Goal: Information Seeking & Learning: Learn about a topic

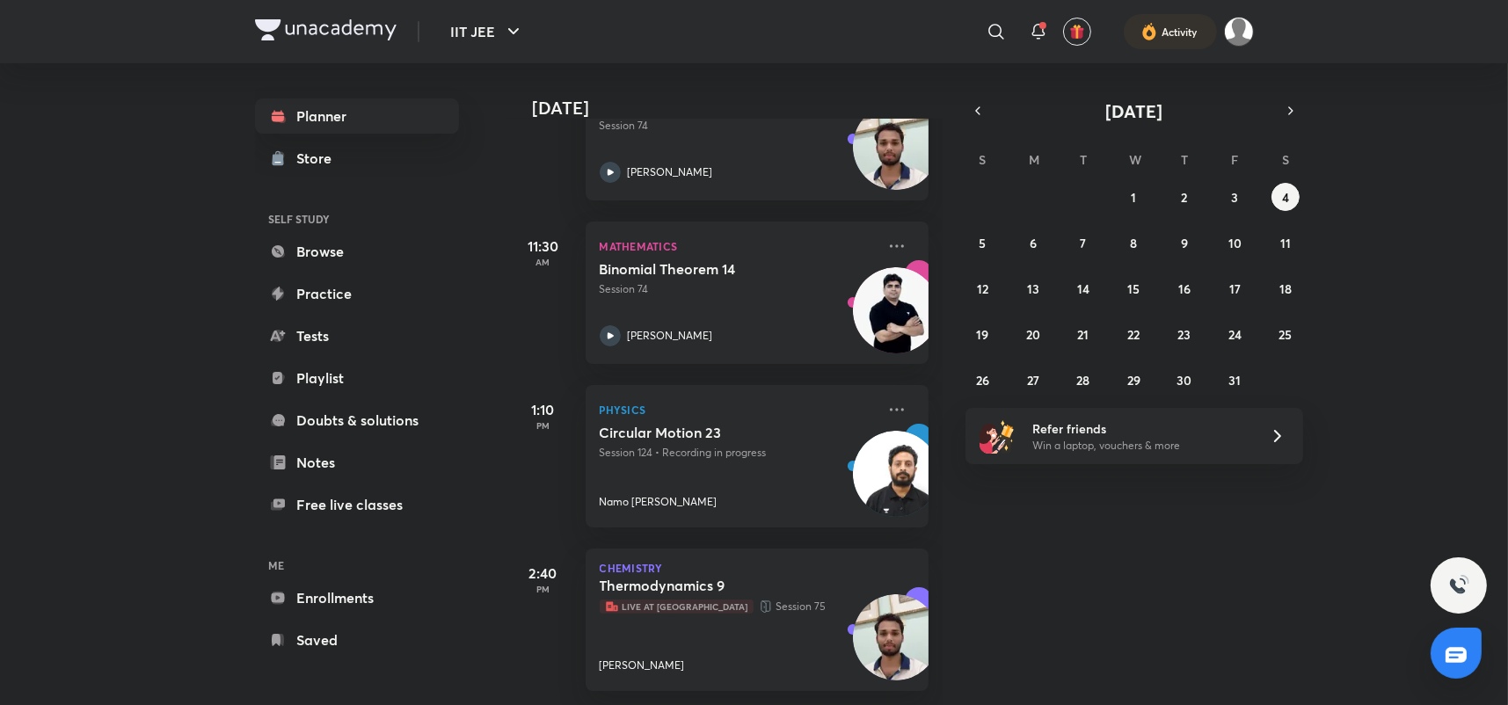
scroll to position [339, 0]
click at [799, 579] on h5 "Thermodynamics 9" at bounding box center [709, 586] width 219 height 18
click at [652, 627] on div "Thermodynamics 9 Live at Centre Session [GEOGRAPHIC_DATA][PERSON_NAME]" at bounding box center [738, 625] width 276 height 97
click at [643, 600] on span "Live at [GEOGRAPHIC_DATA]" at bounding box center [677, 607] width 154 height 14
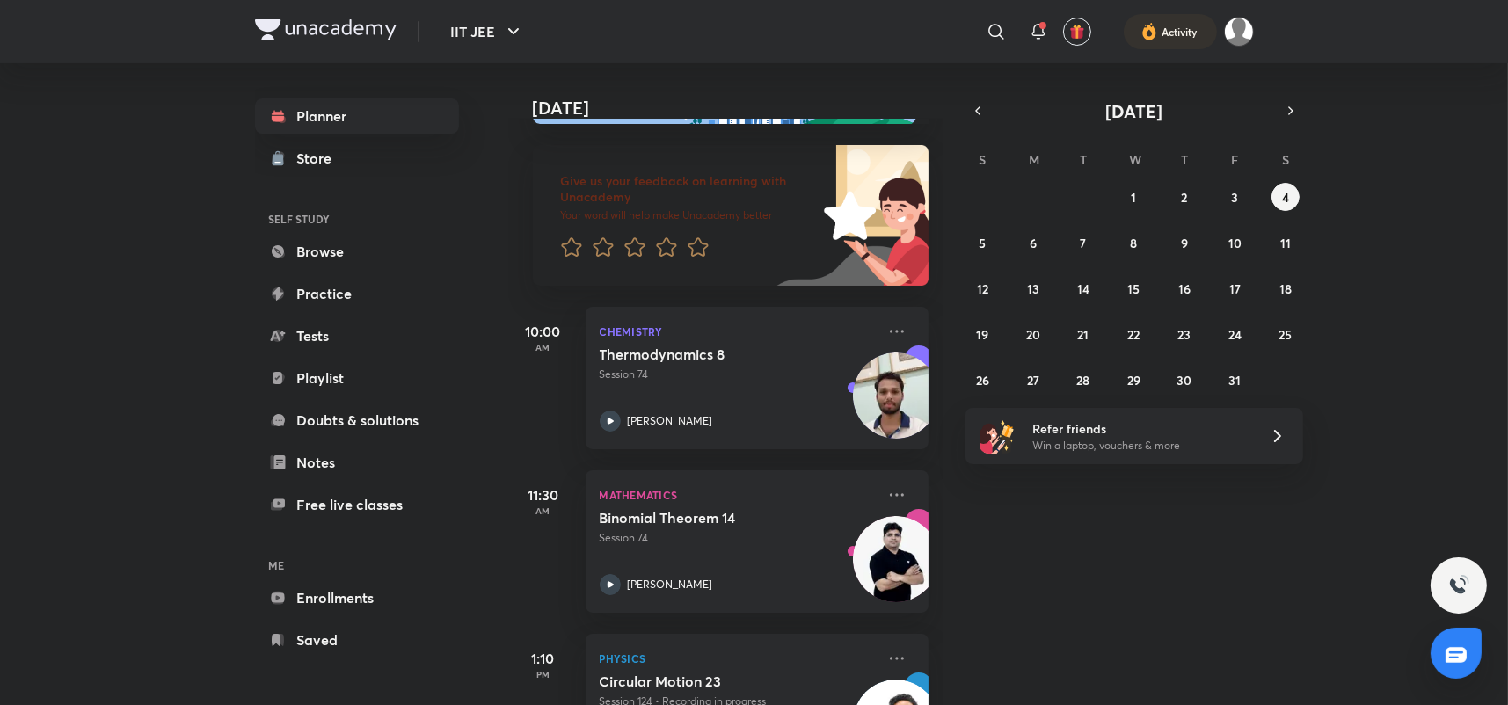
scroll to position [0, 0]
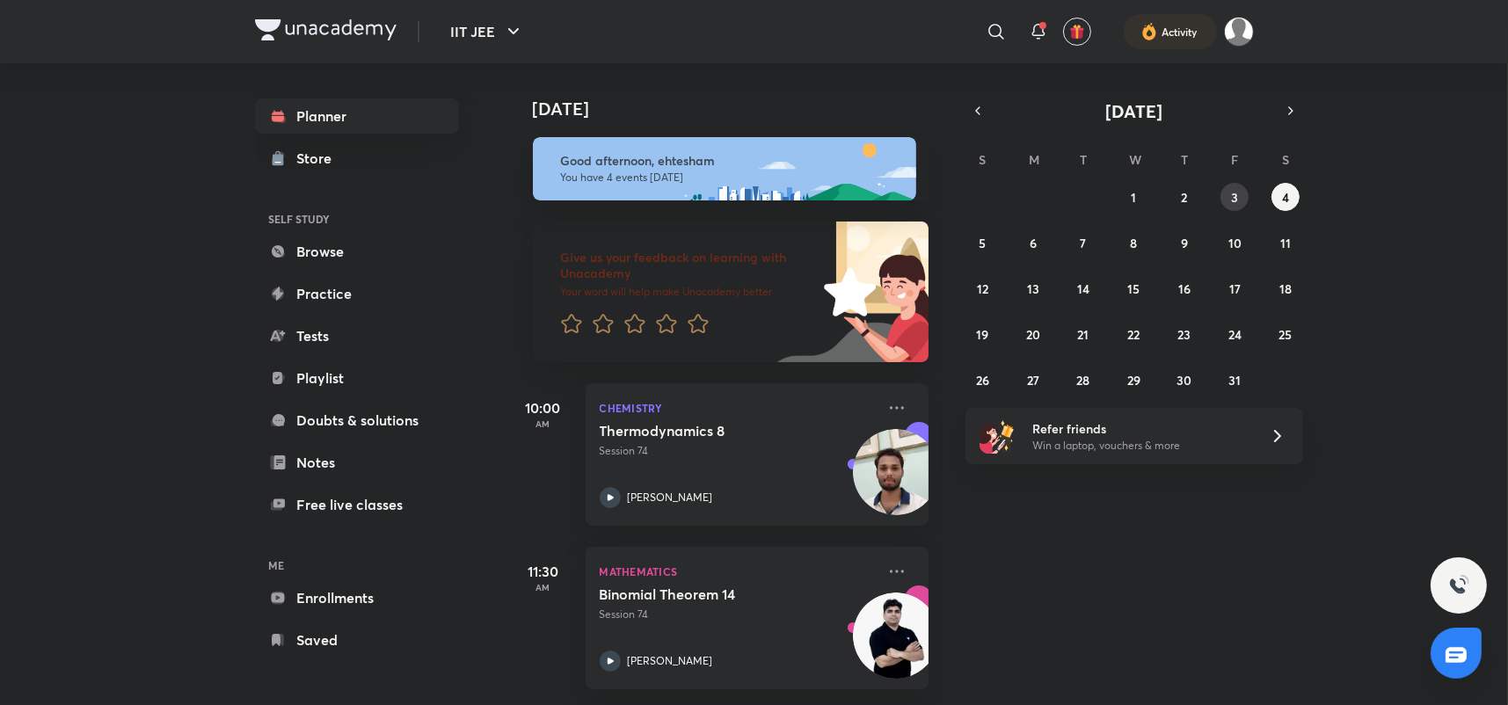
click at [1239, 204] on button "3" at bounding box center [1235, 197] width 28 height 28
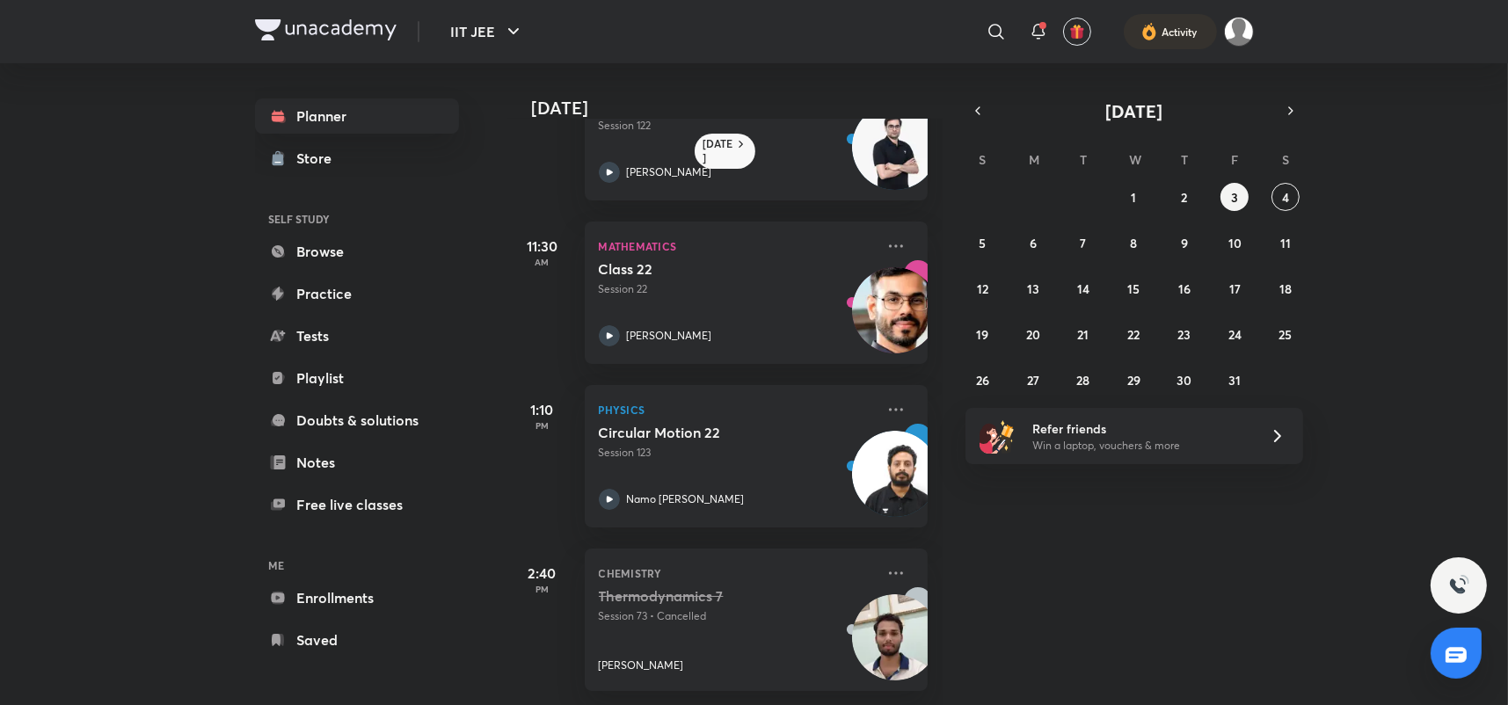
scroll to position [95, 0]
click at [692, 631] on div "Thermodynamics 7 Session 73 • Cancelled [PERSON_NAME]" at bounding box center [738, 630] width 276 height 86
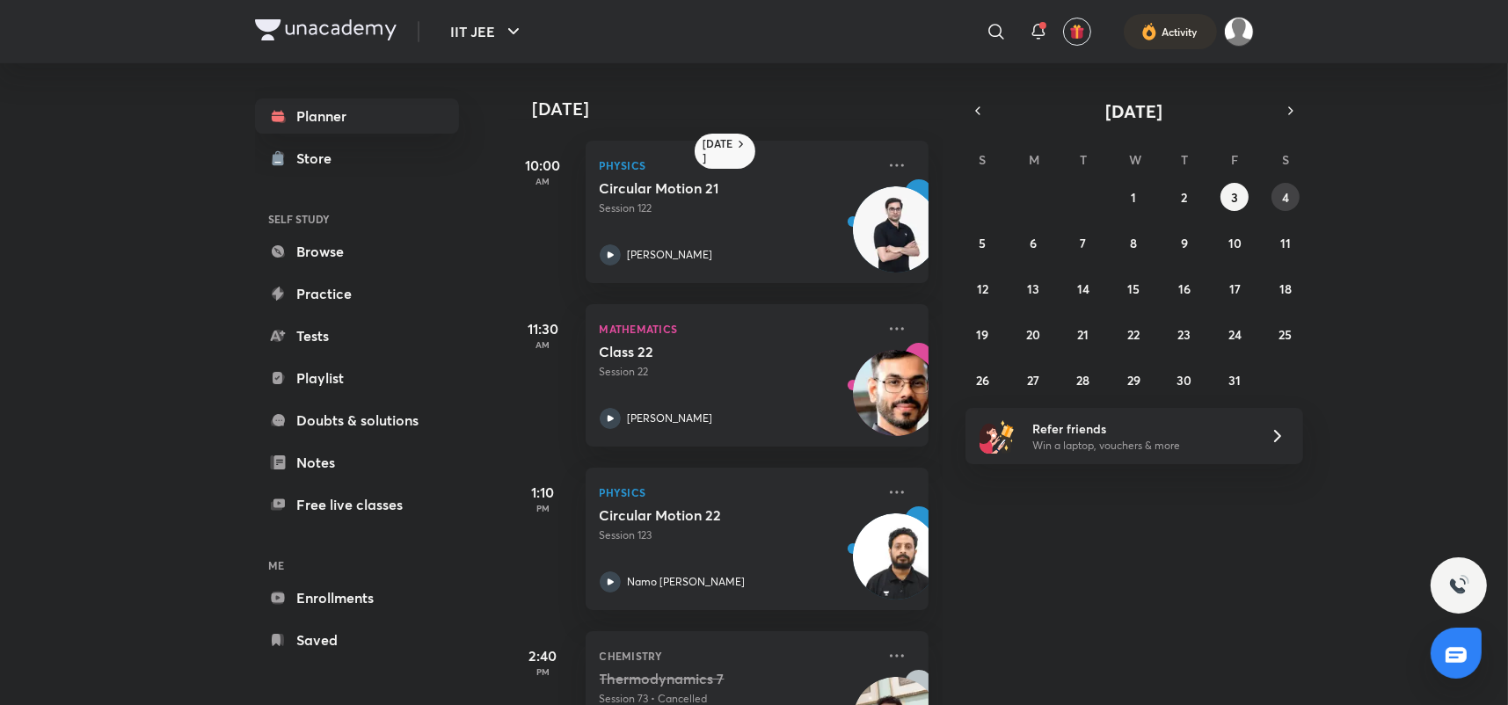
click at [1283, 198] on abbr "4" at bounding box center [1285, 197] width 7 height 17
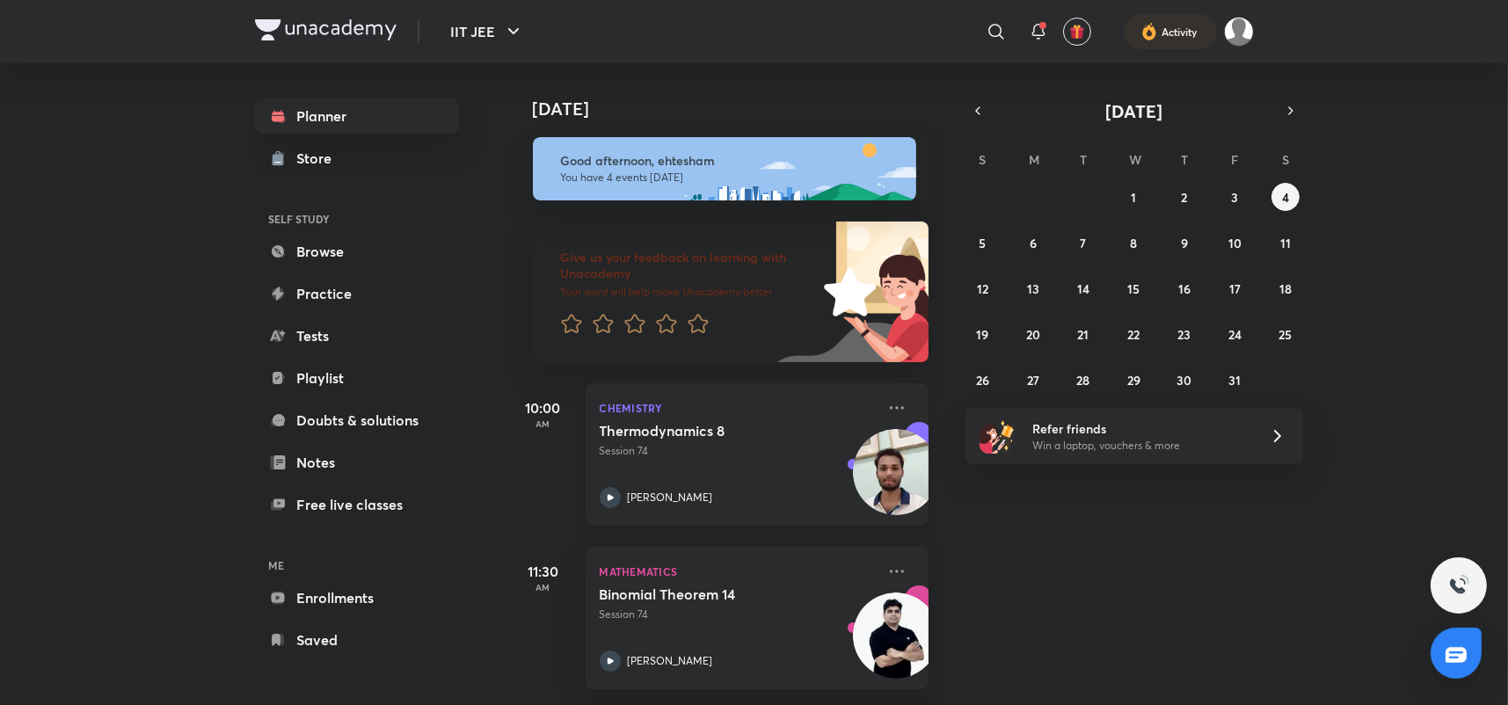
click at [743, 434] on h5 "Thermodynamics 8" at bounding box center [709, 431] width 219 height 18
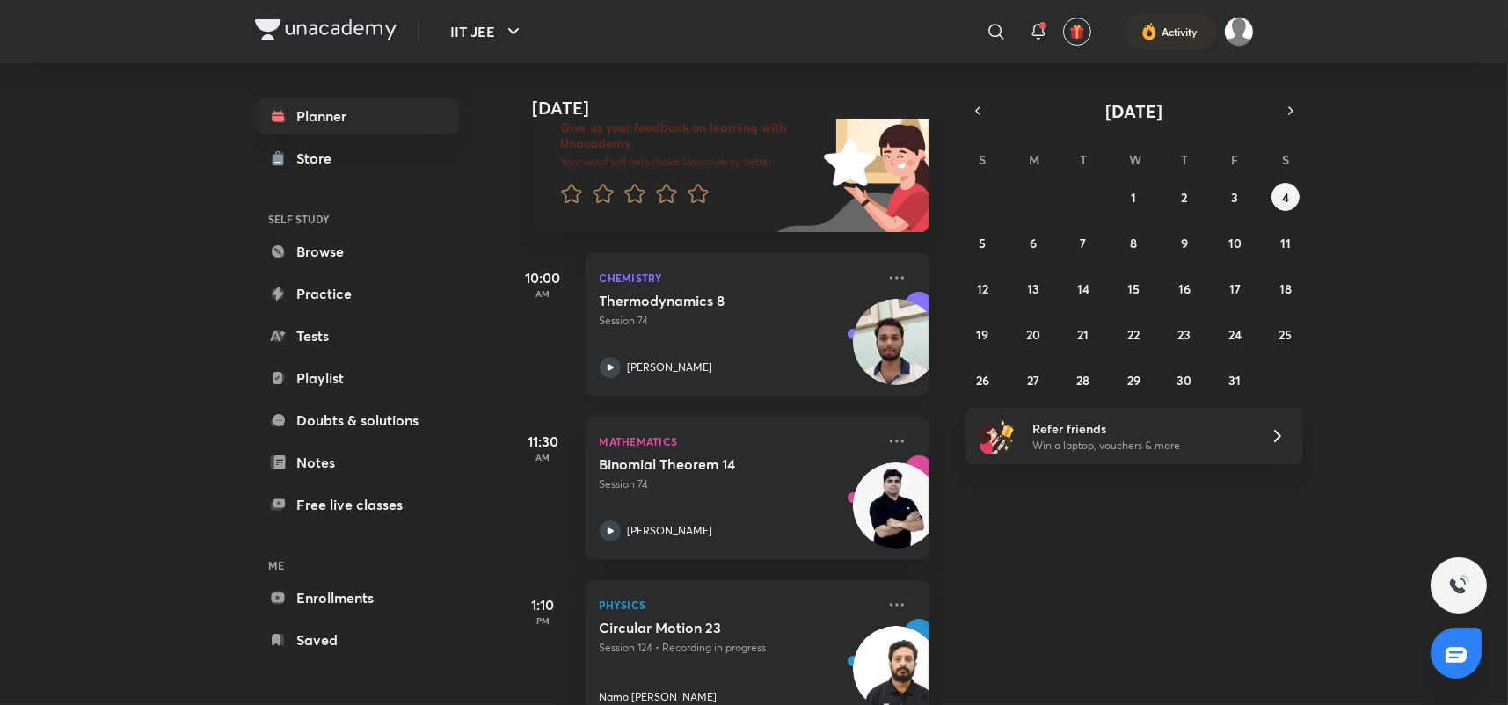
scroll to position [208, 0]
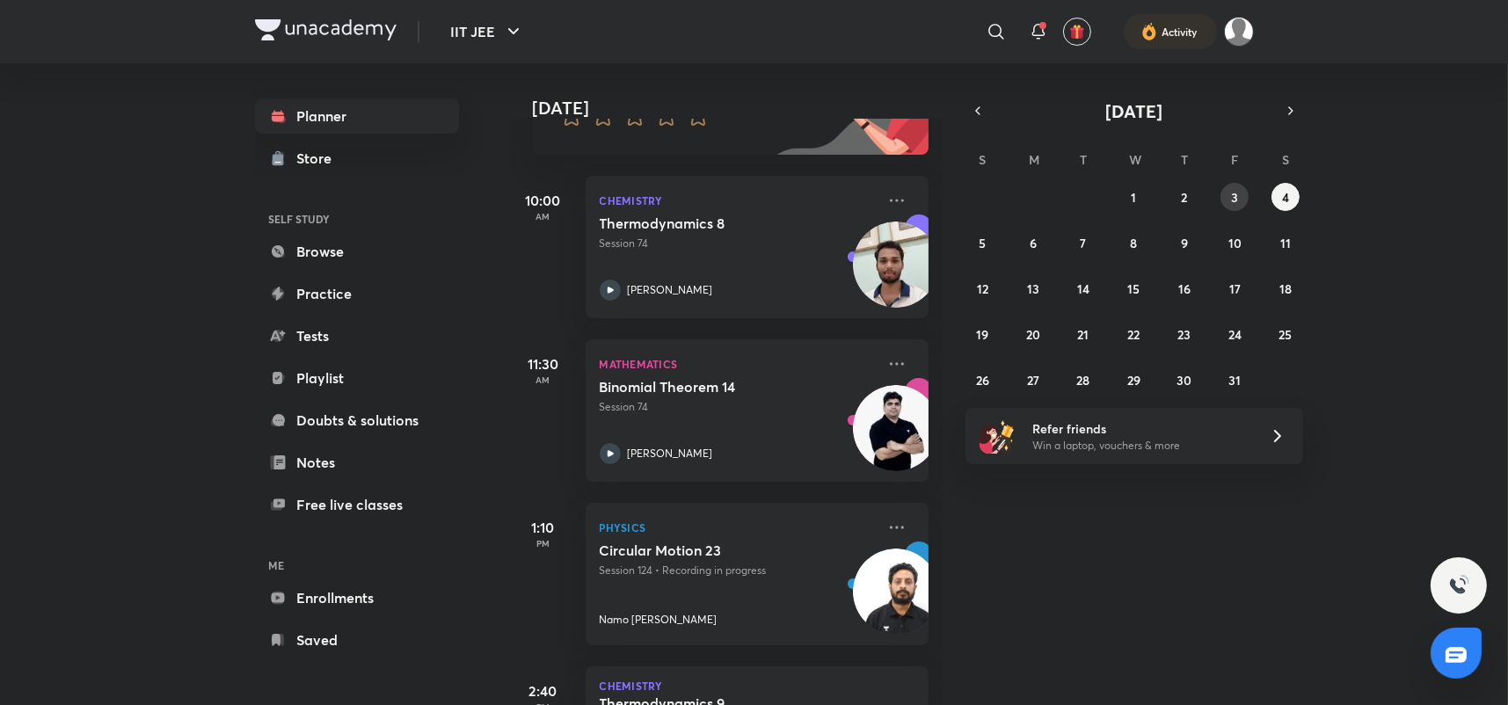
click at [1238, 188] on button "3" at bounding box center [1235, 197] width 28 height 28
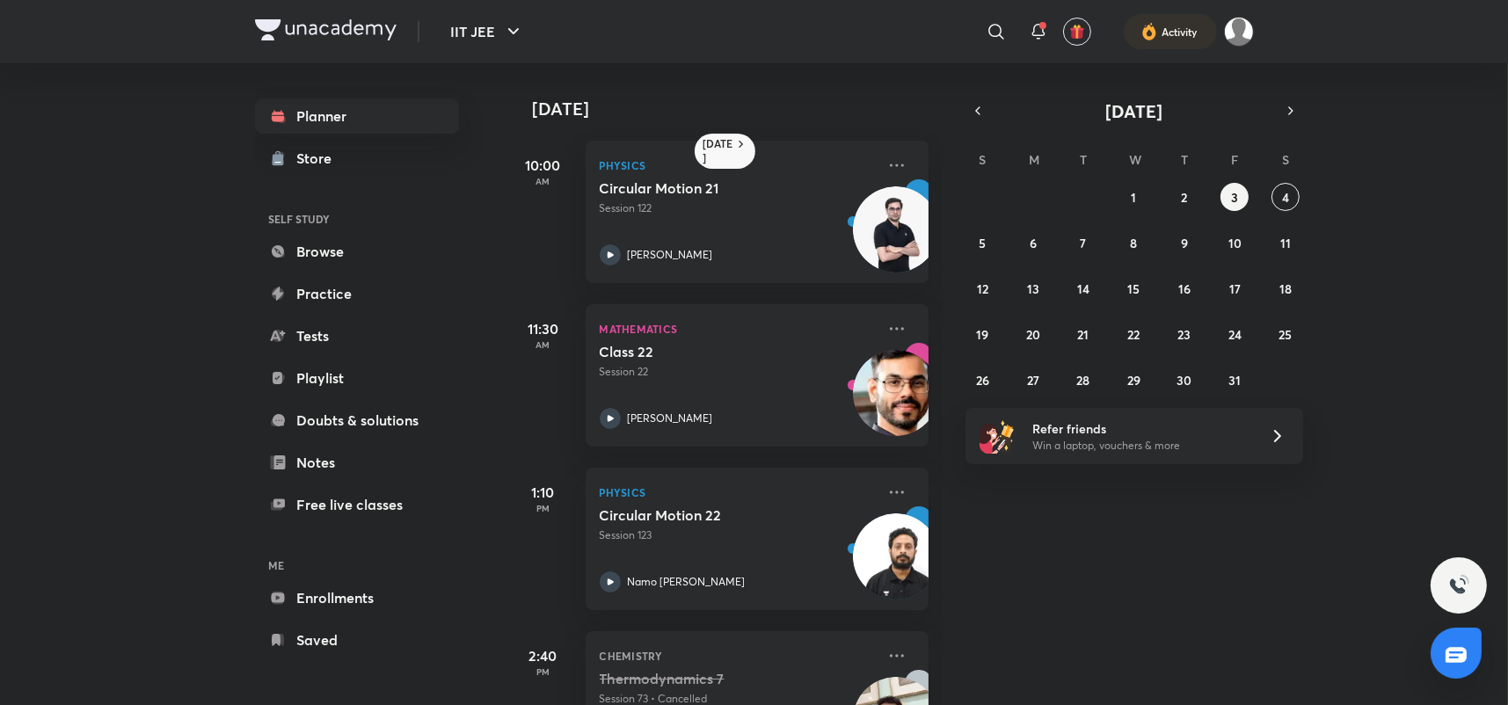
scroll to position [95, 0]
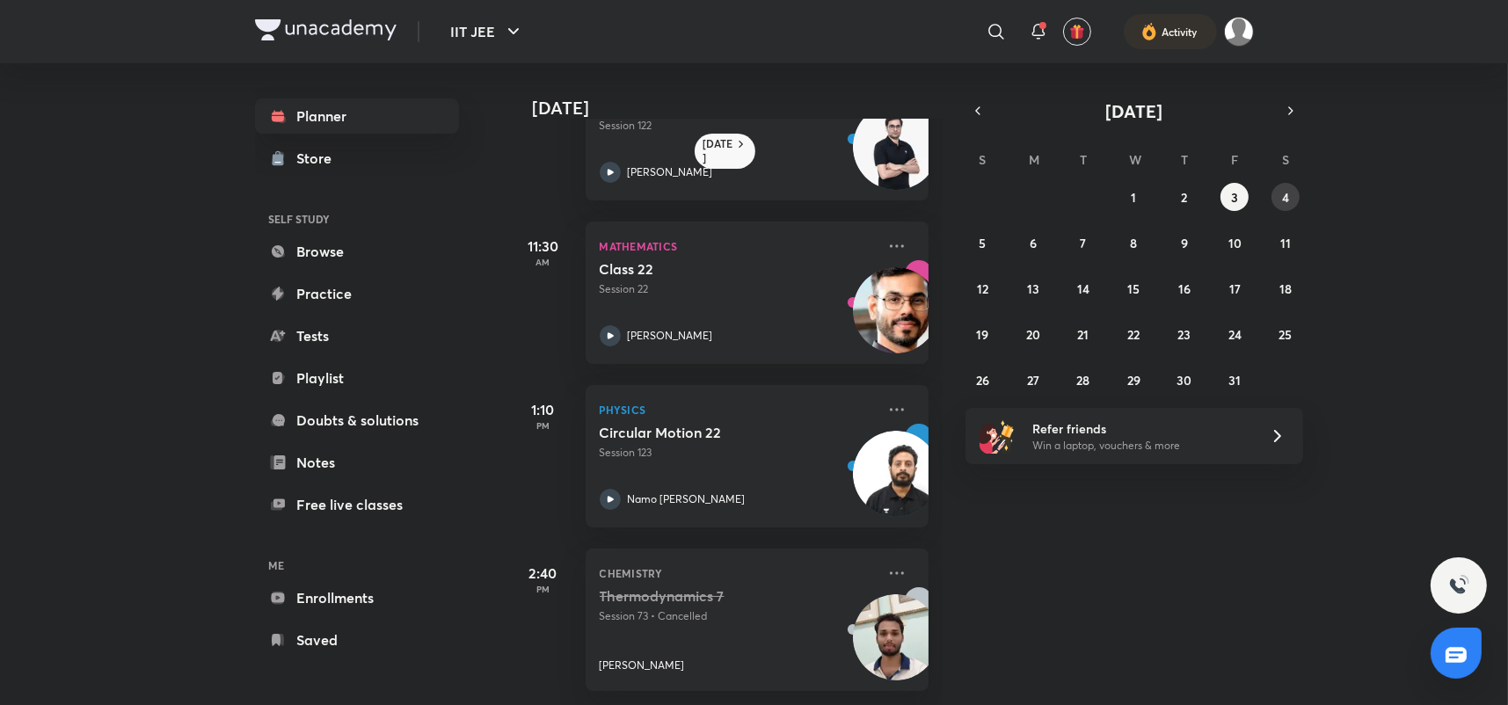
click at [1282, 197] on abbr "4" at bounding box center [1285, 197] width 7 height 17
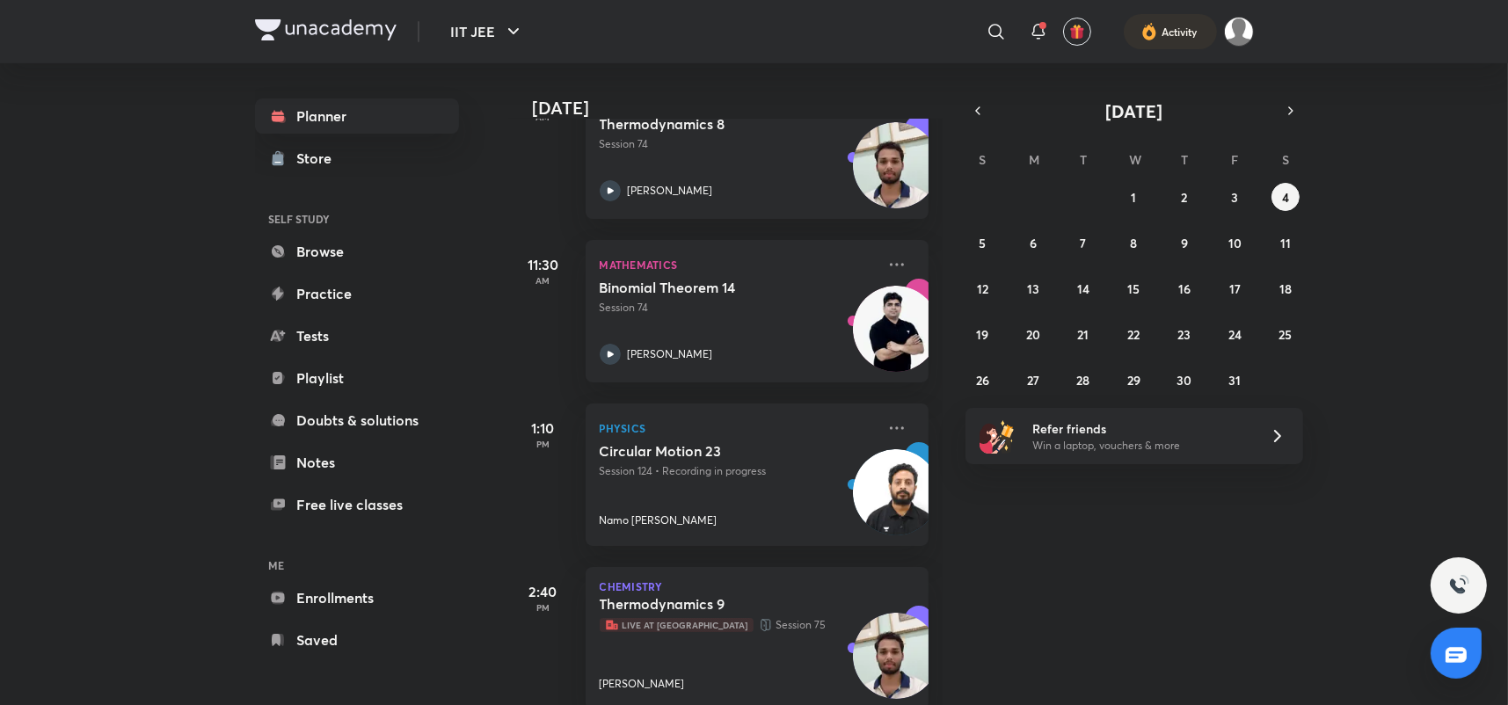
scroll to position [322, 0]
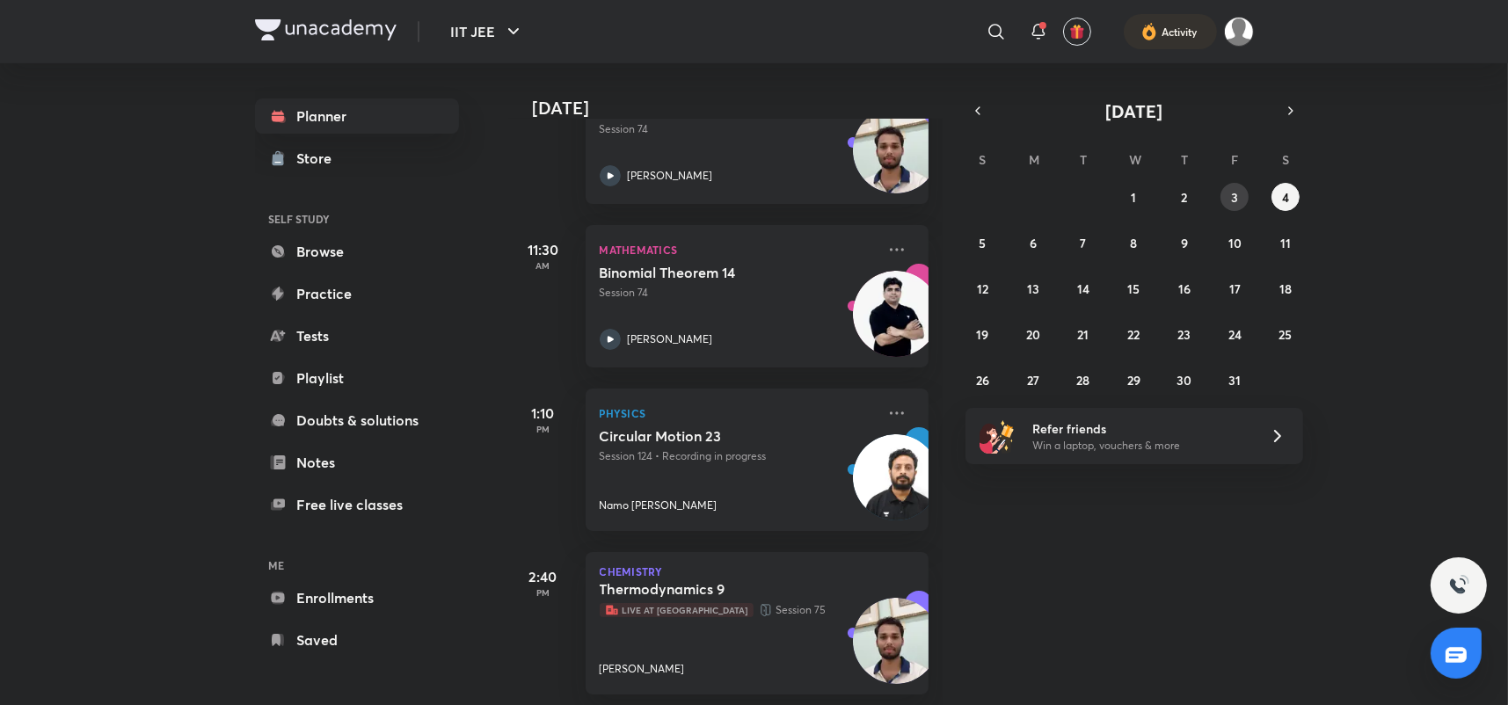
click at [1223, 200] on button "3" at bounding box center [1235, 197] width 28 height 28
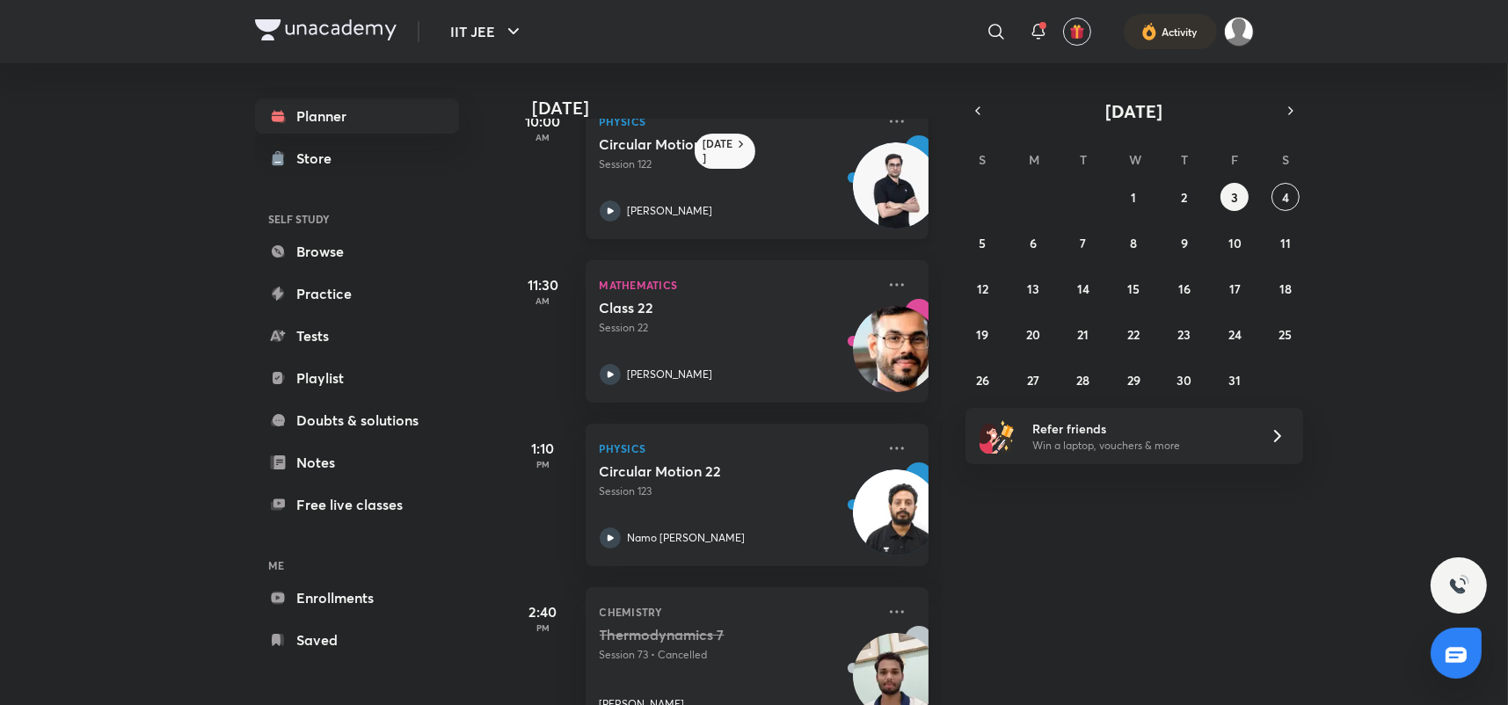
scroll to position [44, 0]
click at [769, 520] on div "Circular Motion 22 Session 123 Namo [PERSON_NAME]" at bounding box center [738, 506] width 276 height 86
click at [743, 345] on div "Class 22 Session 22 [PERSON_NAME]" at bounding box center [738, 342] width 276 height 86
